Goal: Navigation & Orientation: Find specific page/section

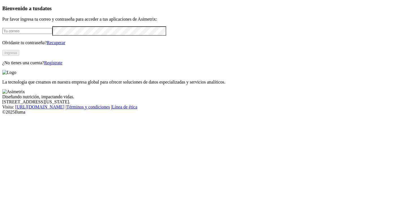
type input "[PERSON_NAME][EMAIL_ADDRESS][DOMAIN_NAME]"
click at [19, 56] on button "Ingresa" at bounding box center [10, 53] width 17 height 6
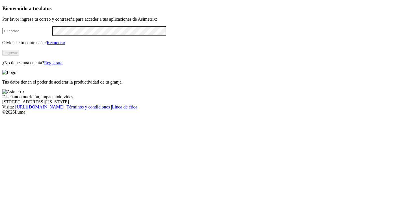
type input "[PERSON_NAME][EMAIL_ADDRESS][DOMAIN_NAME]"
click at [19, 56] on button "Ingresa" at bounding box center [10, 53] width 17 height 6
